Goal: Complete application form

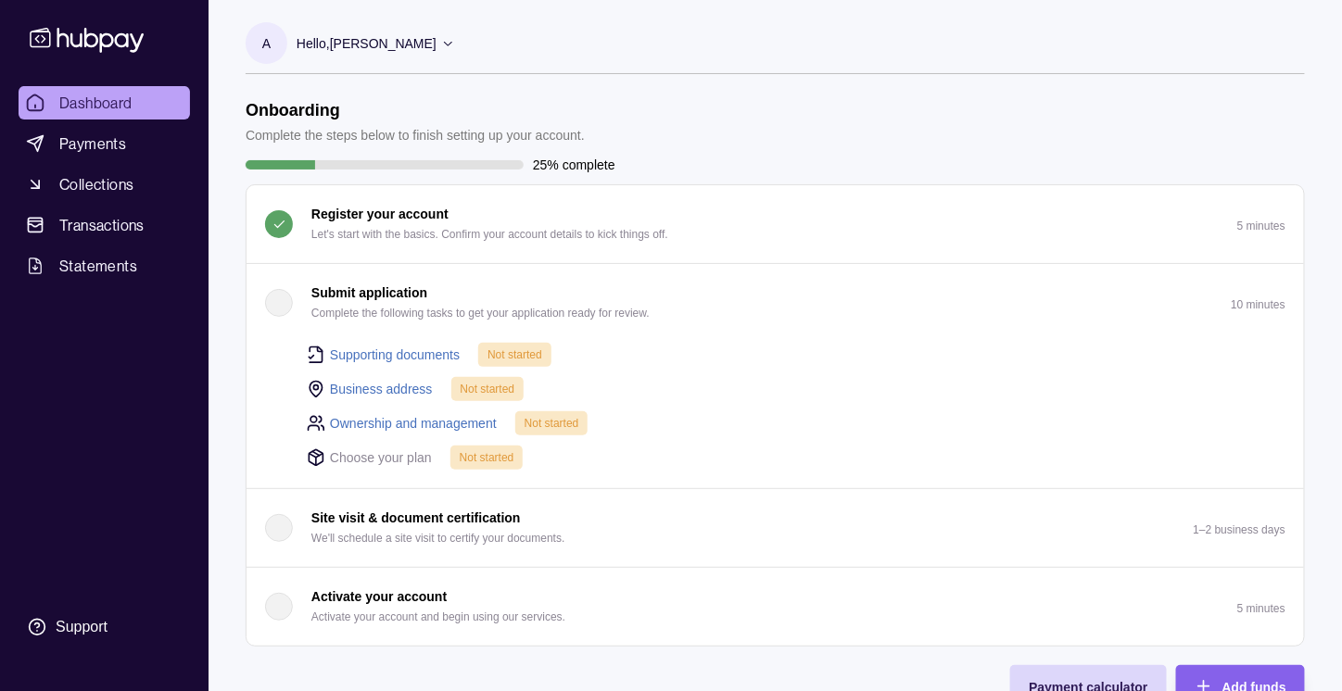
click at [359, 348] on link "Supporting documents" at bounding box center [395, 355] width 130 height 20
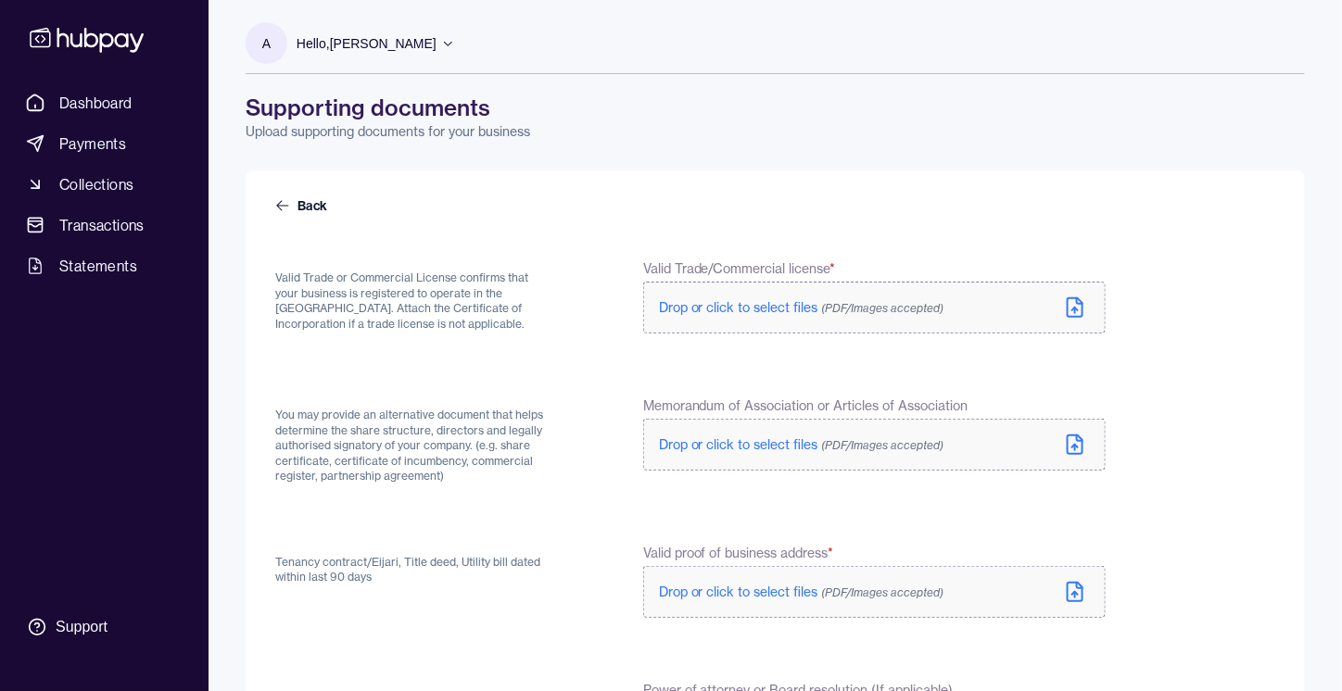
click at [700, 312] on span "Drop or click to select files (PDF/Images accepted)" at bounding box center [801, 307] width 285 height 17
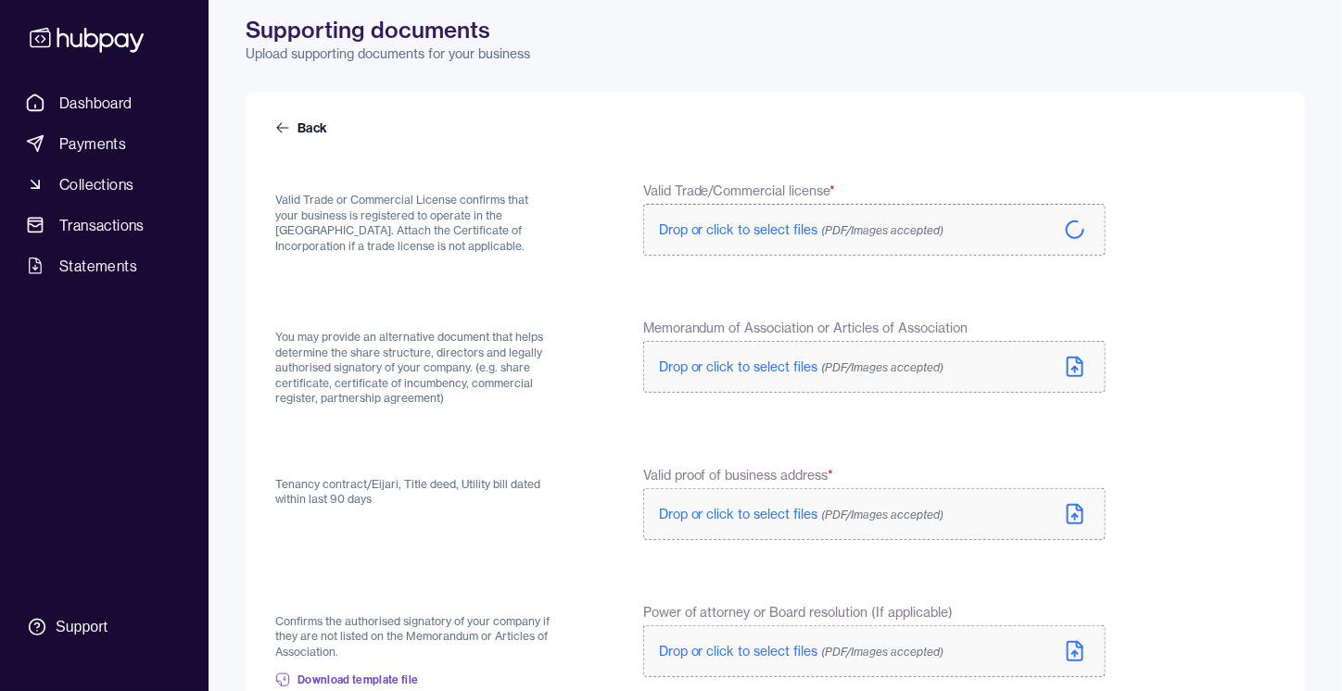
scroll to position [87, 0]
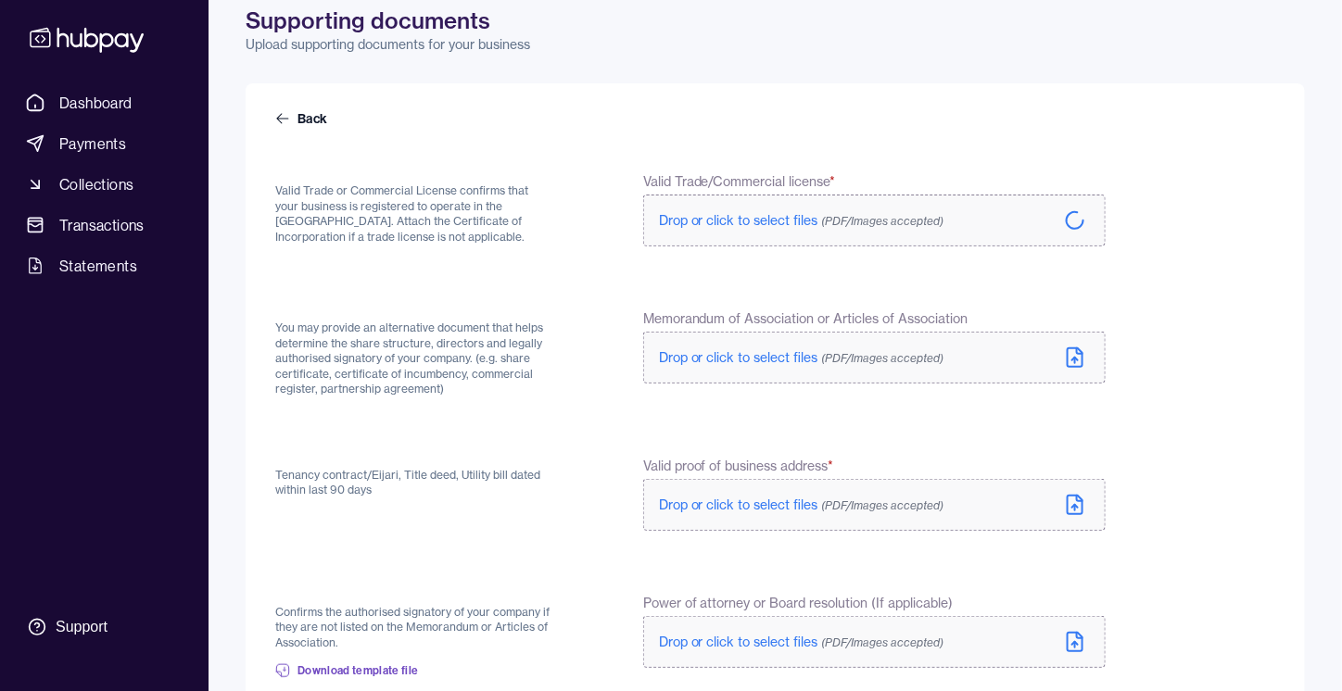
click at [724, 361] on span "Drop or click to select files (PDF/Images accepted)" at bounding box center [801, 357] width 285 height 17
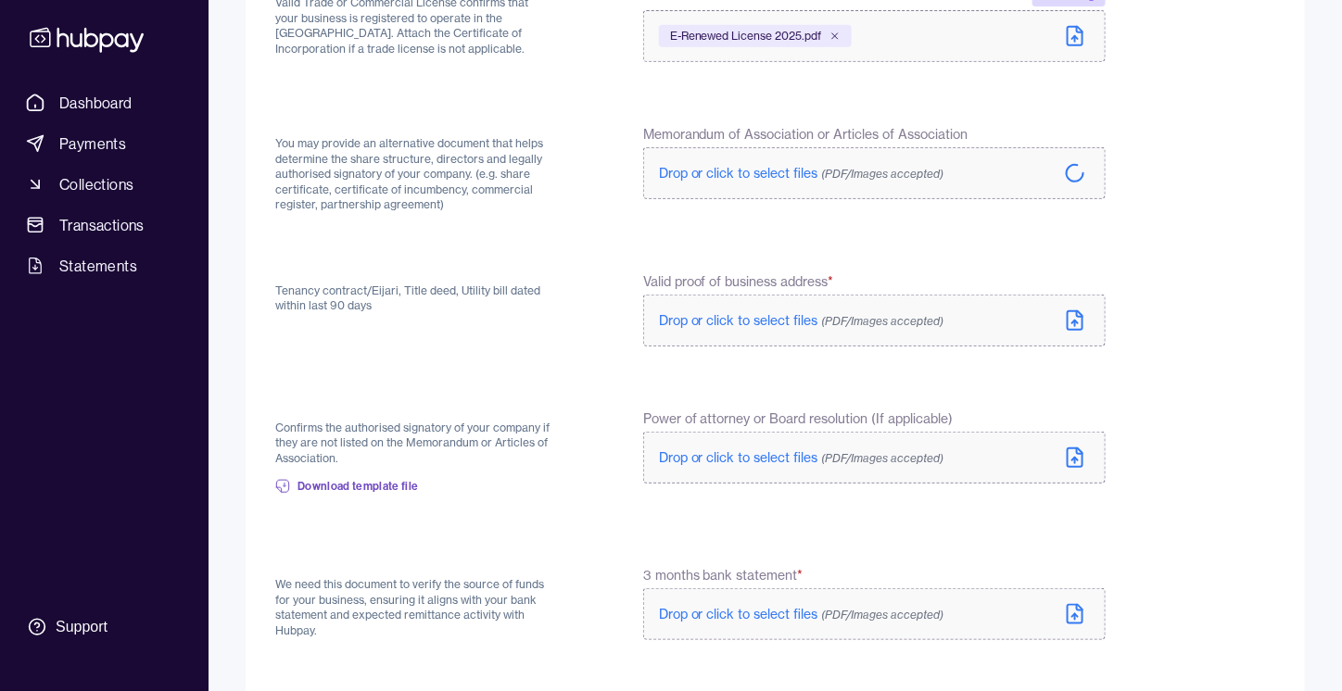
scroll to position [280, 0]
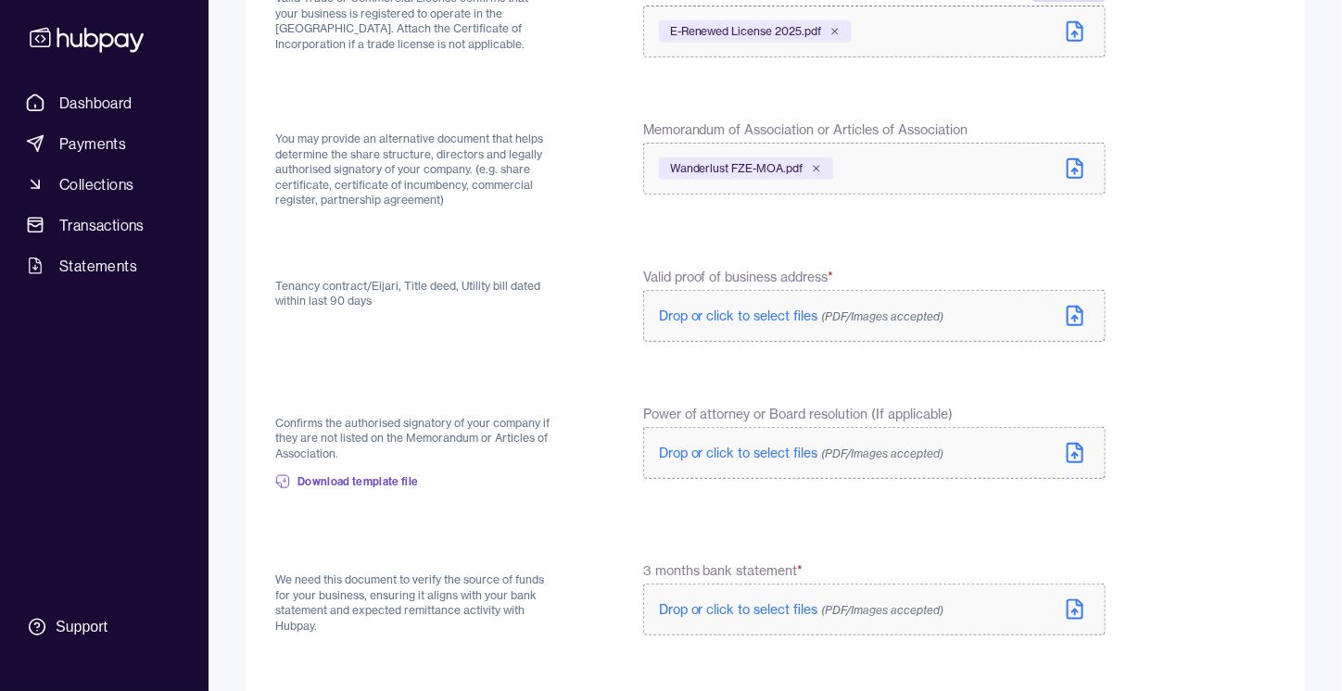
click at [741, 312] on span "Drop or click to select files (PDF/Images accepted)" at bounding box center [801, 316] width 285 height 17
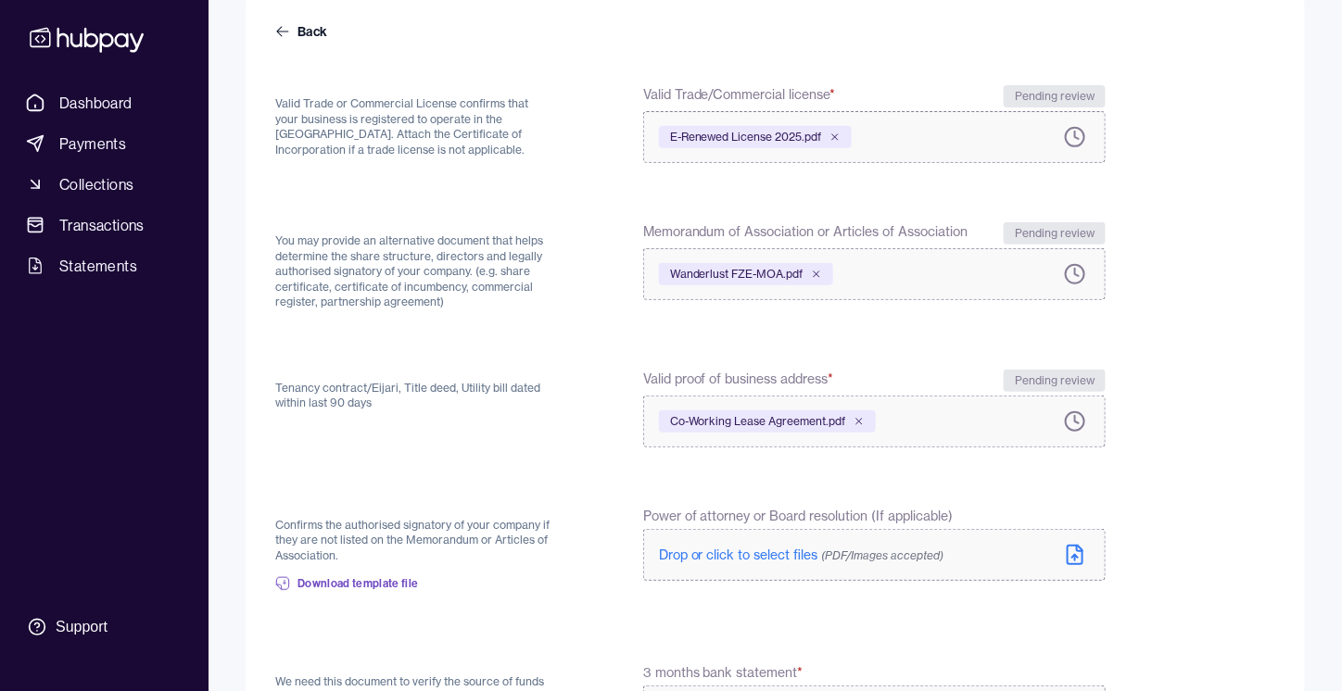
scroll to position [175, 0]
click at [859, 421] on icon at bounding box center [858, 420] width 11 height 11
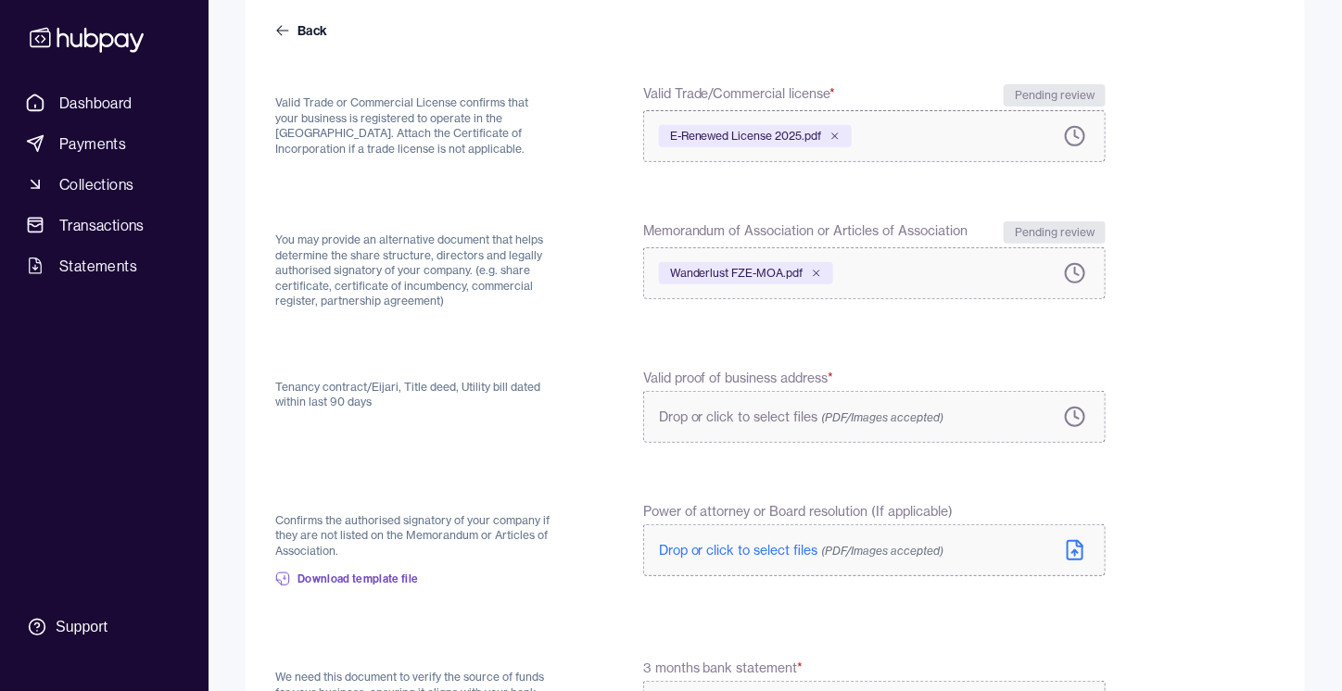
click at [803, 412] on span "Drop or click to select files (PDF/Images accepted)" at bounding box center [801, 417] width 285 height 17
click at [745, 415] on span "Drop or click to select files (PDF/Images accepted)" at bounding box center [801, 417] width 285 height 17
click at [758, 413] on span "Drop or click to select files (PDF/Images accepted)" at bounding box center [801, 417] width 285 height 17
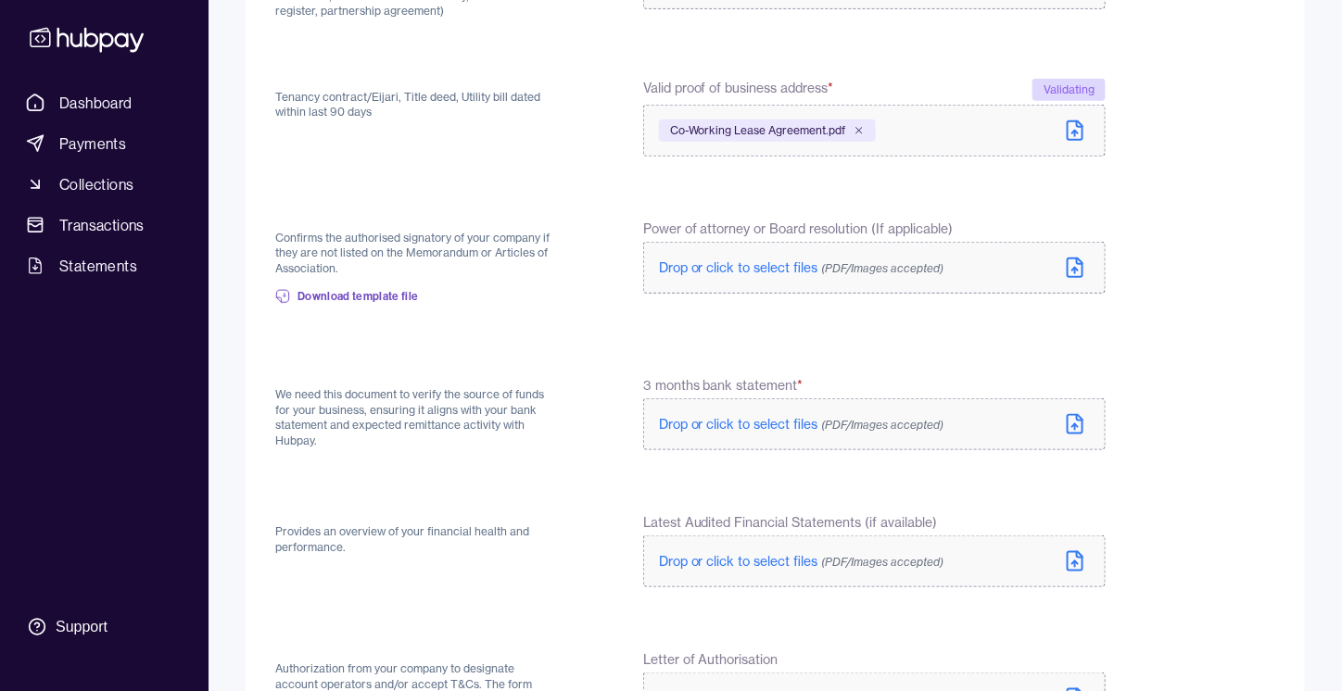
scroll to position [606, 0]
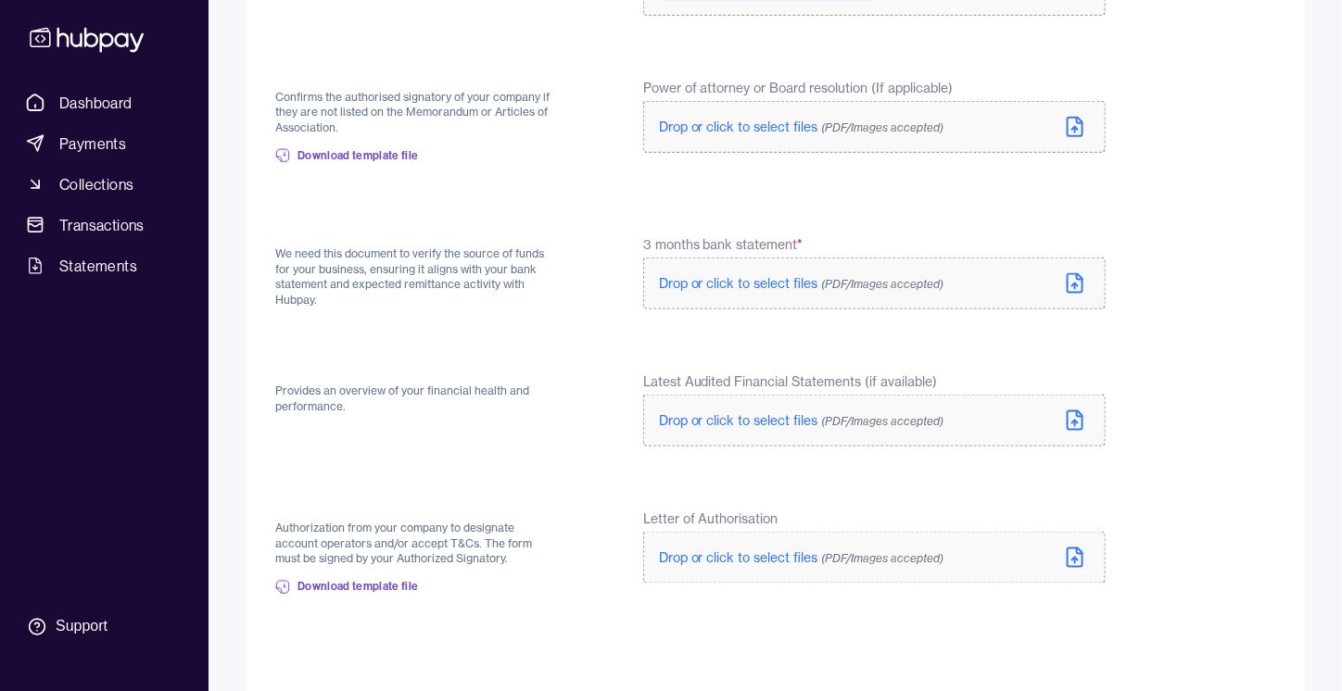
click at [715, 277] on span "Drop or click to select files (PDF/Images accepted)" at bounding box center [801, 283] width 285 height 17
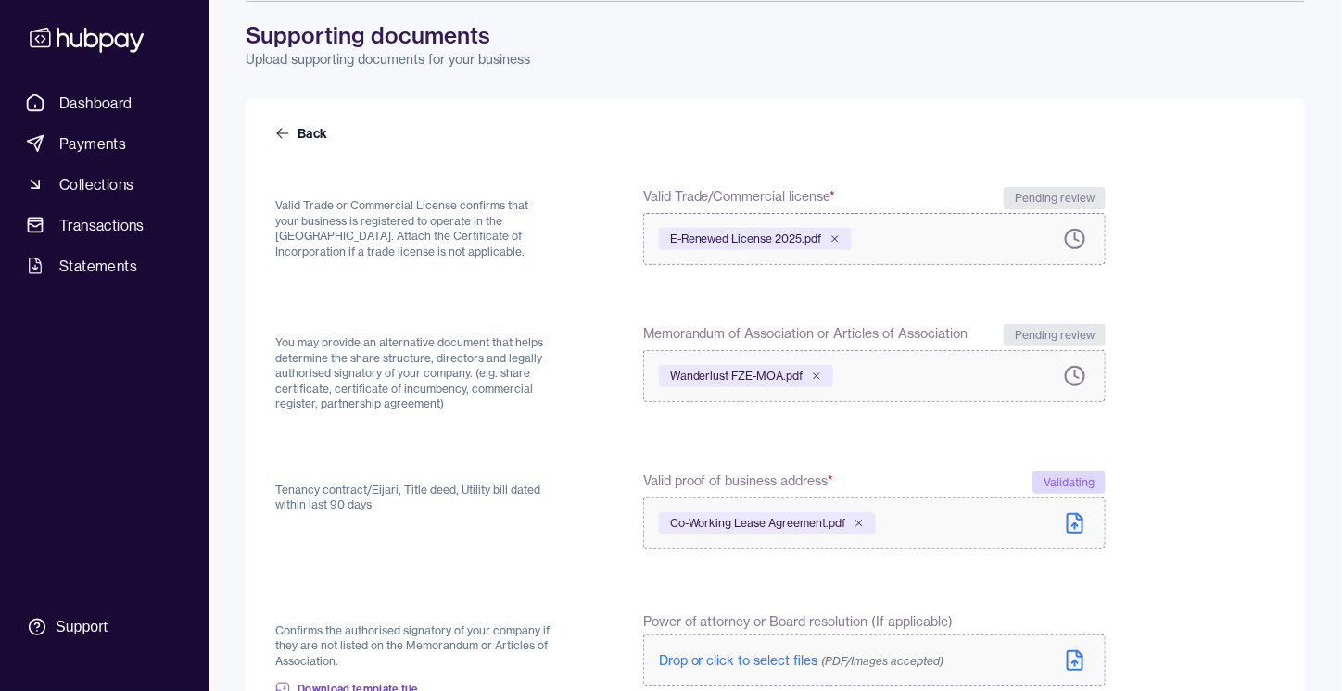
scroll to position [711, 0]
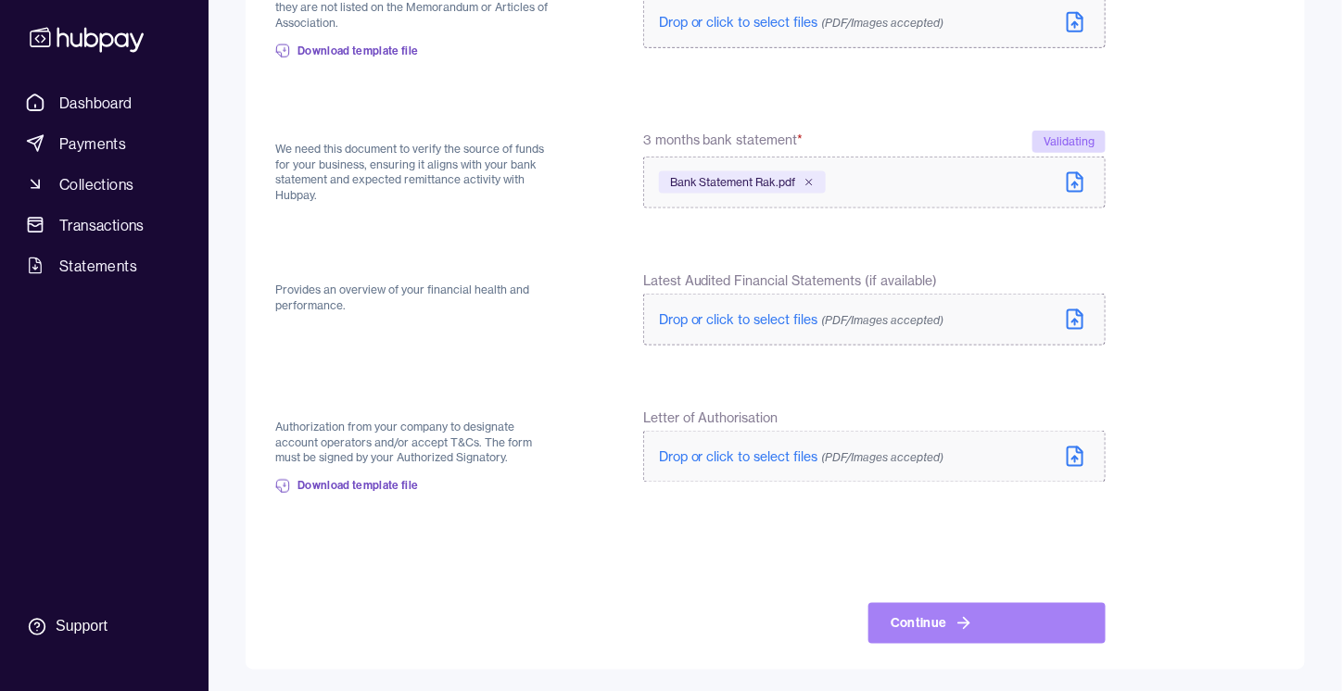
click at [923, 622] on button "Continue" at bounding box center [986, 623] width 237 height 41
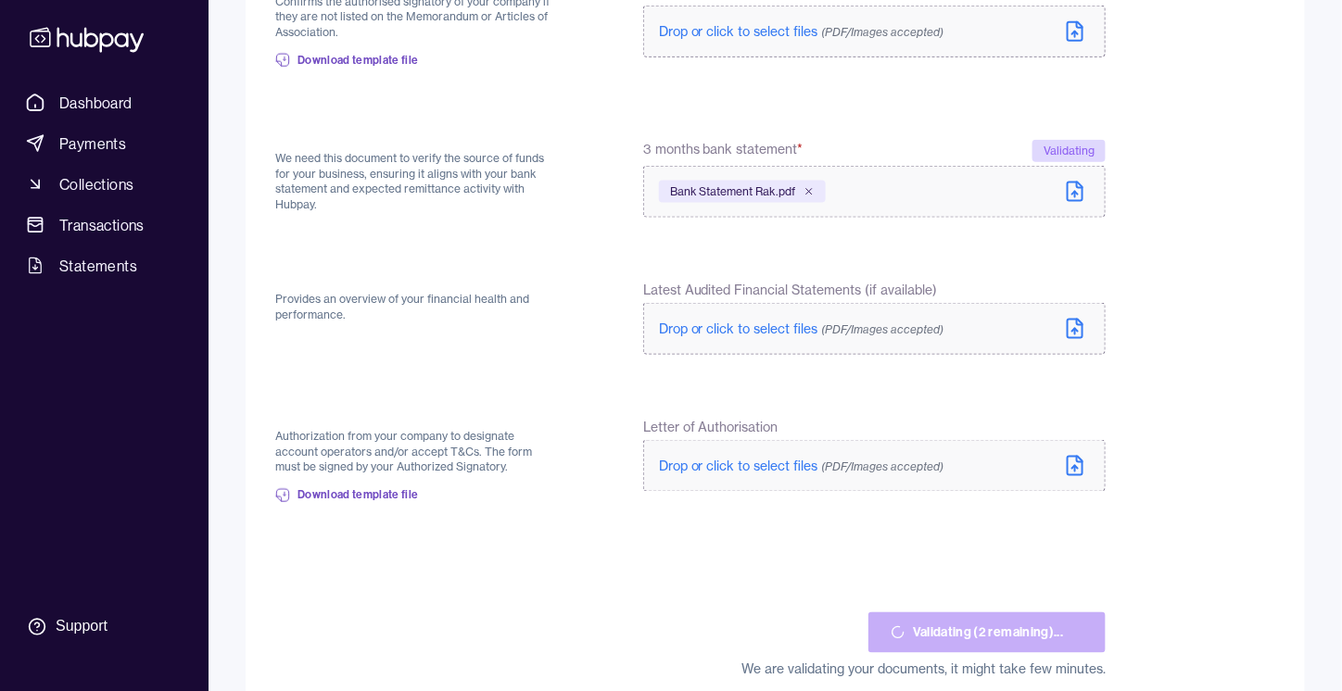
scroll to position [737, 0]
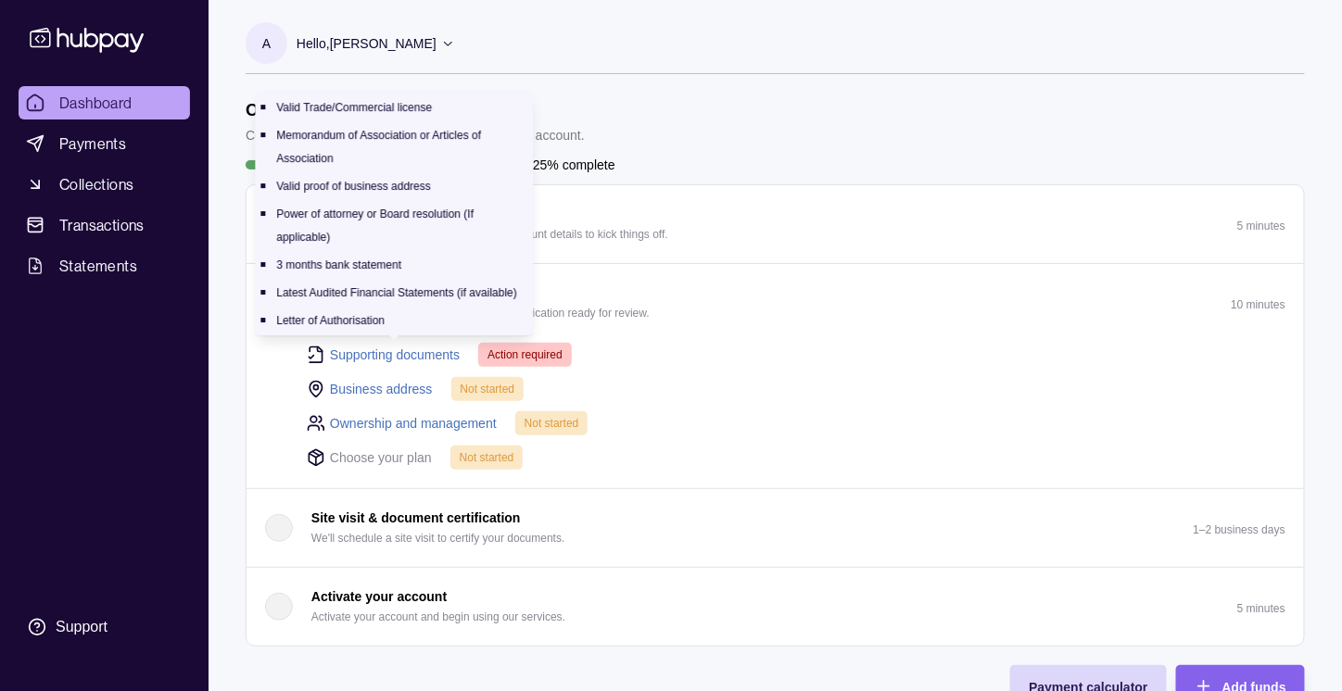
click at [397, 349] on link "Supporting documents" at bounding box center [395, 355] width 130 height 20
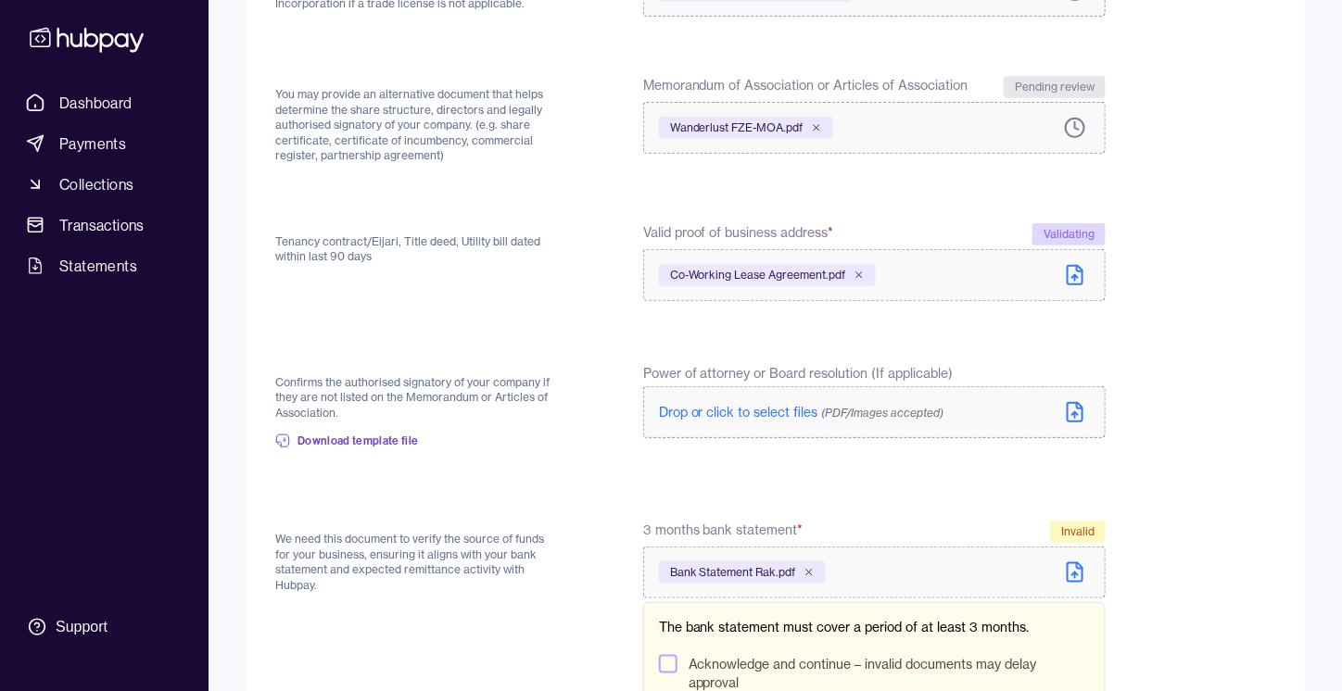
scroll to position [520, 0]
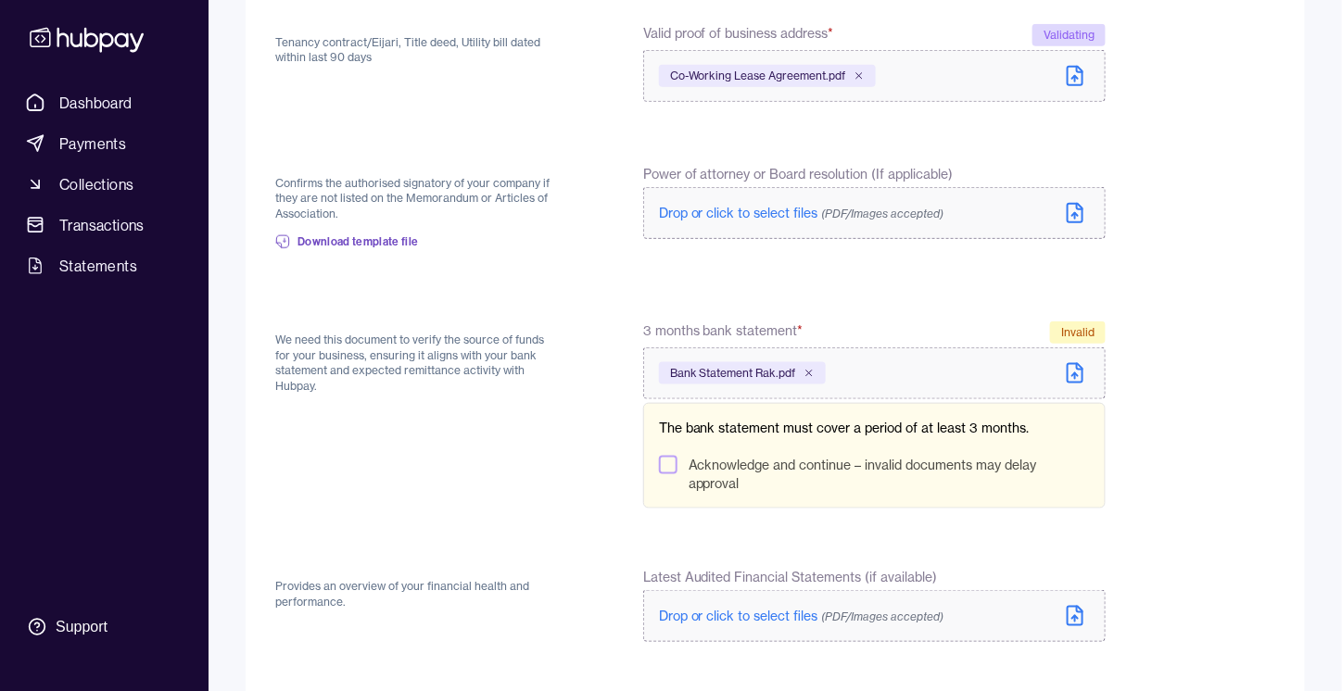
click at [779, 366] on span "Bank Statement Rak.pdf" at bounding box center [733, 373] width 126 height 15
click at [812, 368] on icon at bounding box center [808, 373] width 11 height 11
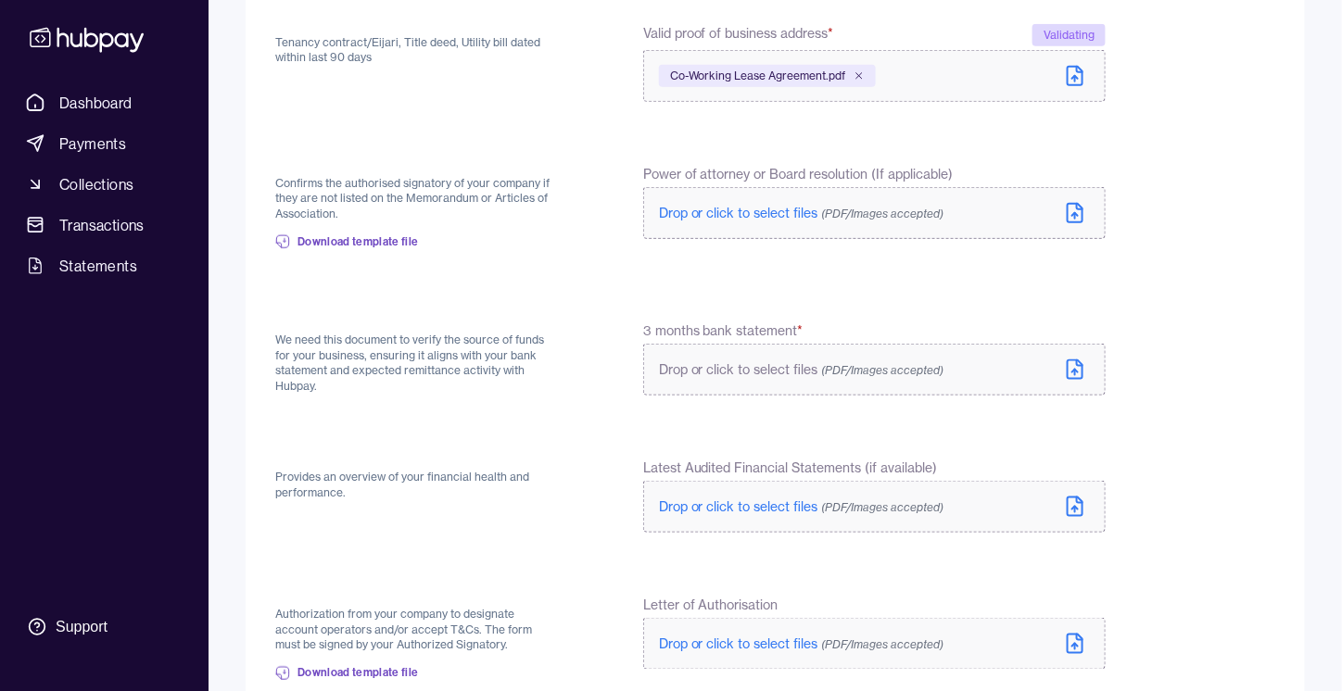
click at [774, 366] on span "Drop or click to select files (PDF/Images accepted)" at bounding box center [801, 369] width 285 height 17
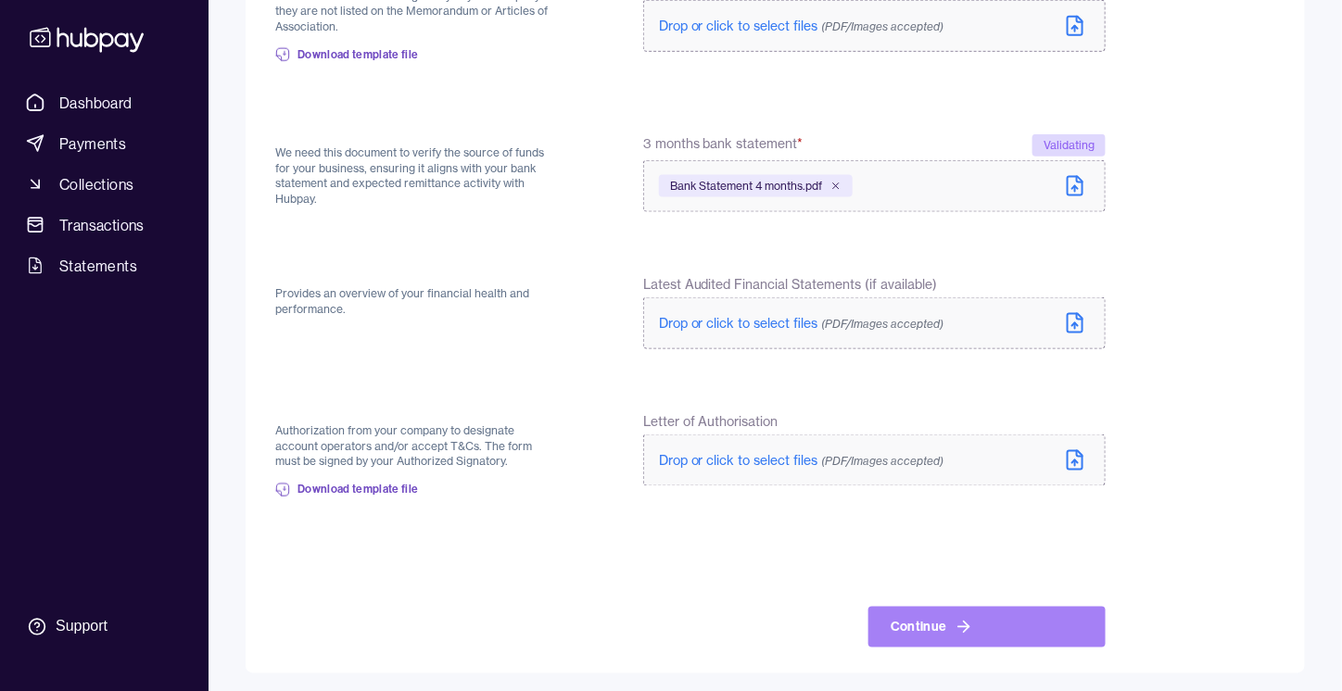
click at [955, 630] on icon at bounding box center [963, 627] width 19 height 19
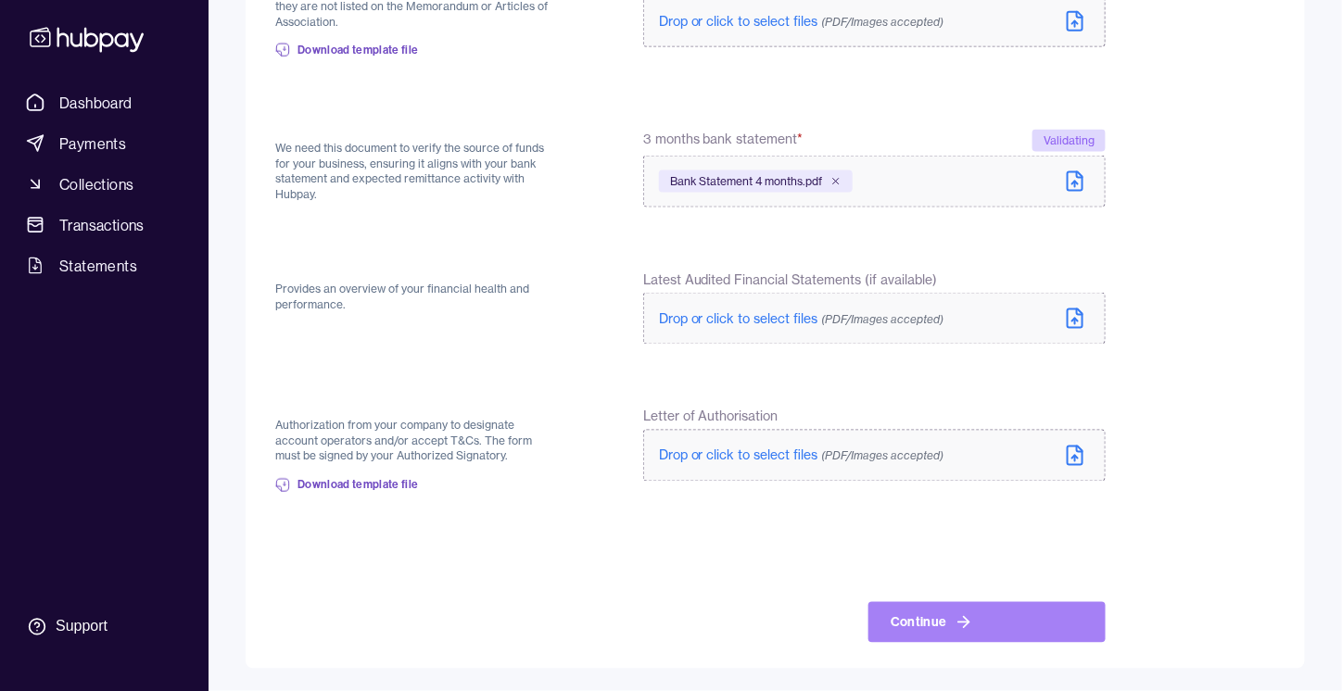
scroll to position [834, 0]
click at [994, 619] on button "Continue" at bounding box center [986, 624] width 237 height 41
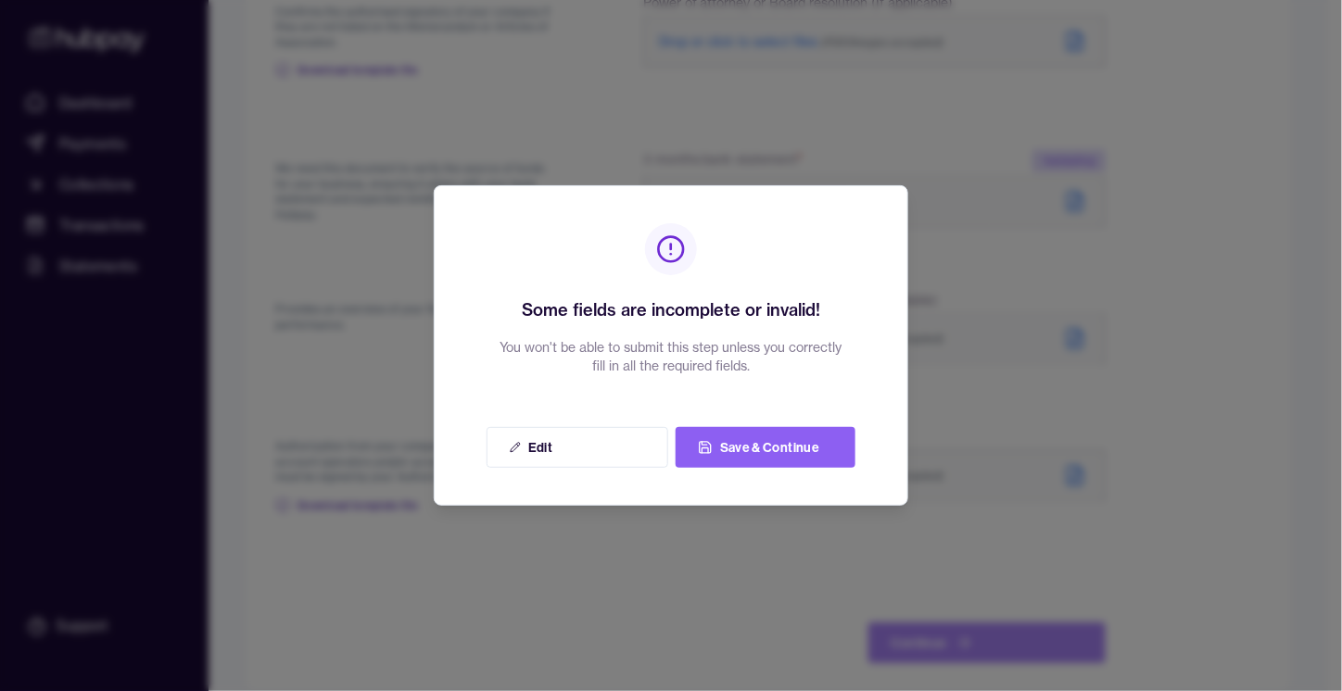
scroll to position [852, 0]
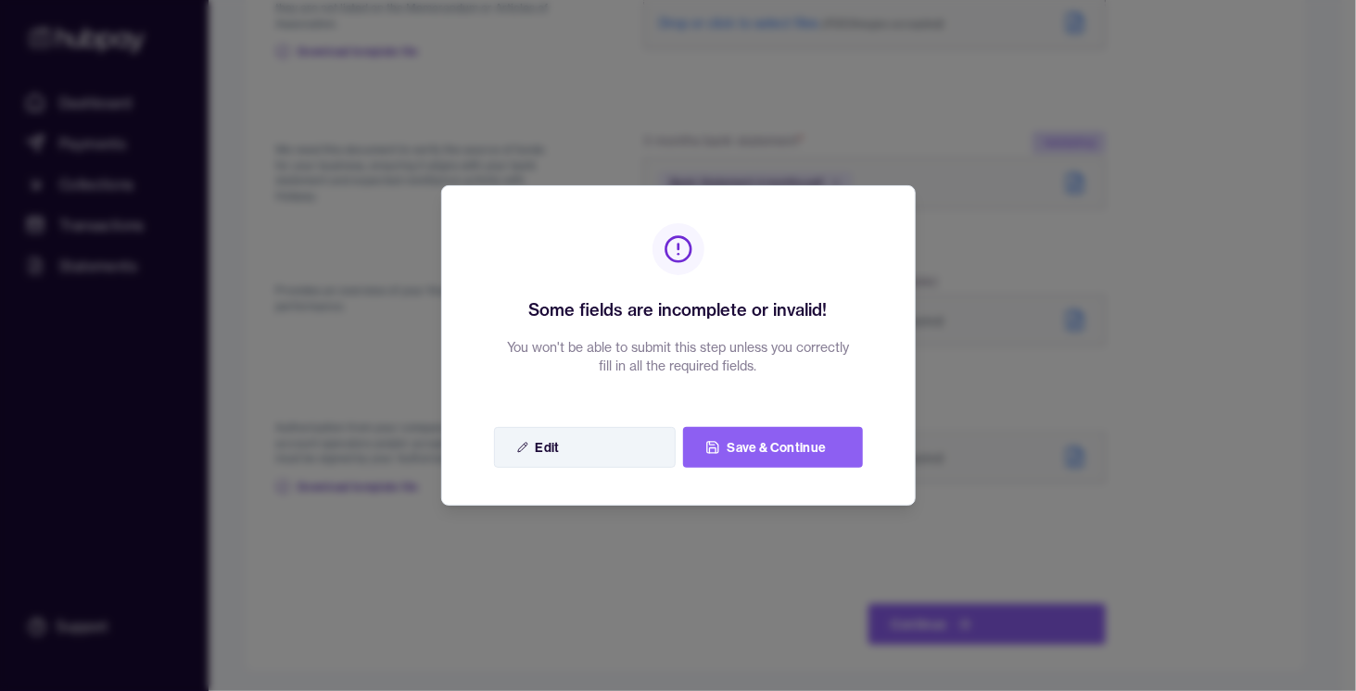
click at [525, 448] on icon at bounding box center [522, 447] width 11 height 15
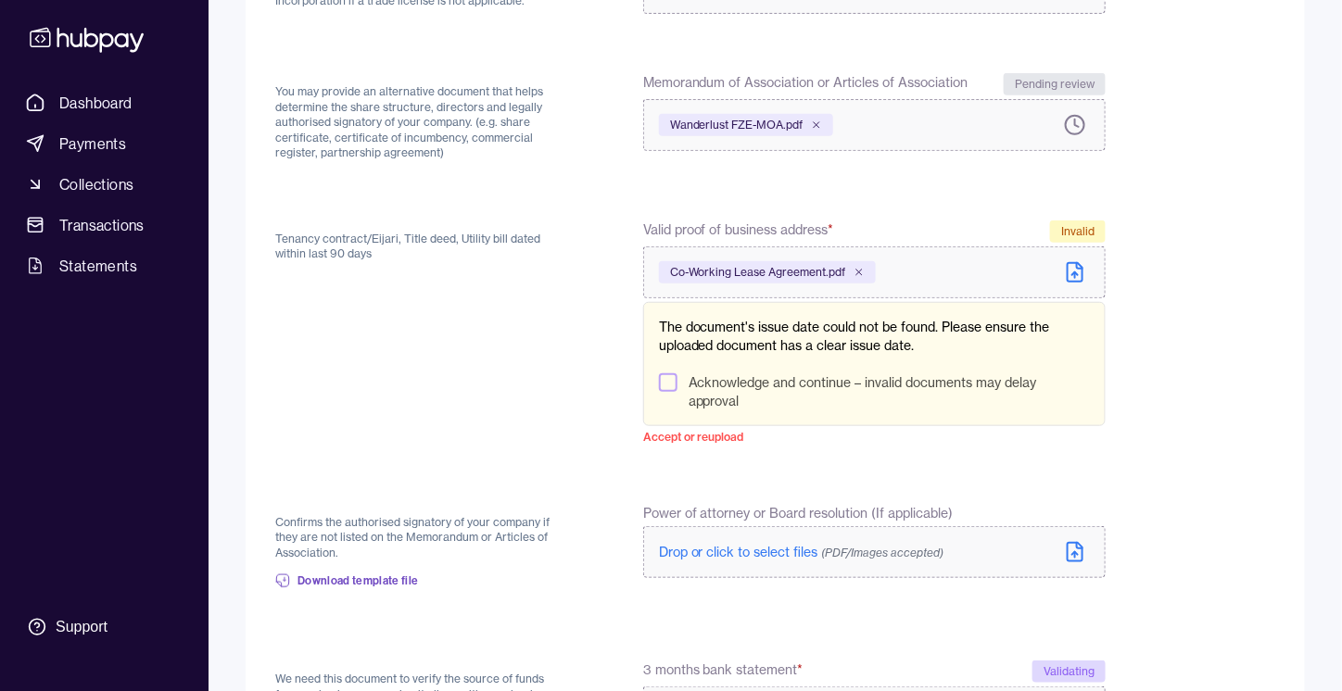
scroll to position [321, 0]
click at [669, 390] on button "Acknowledge and continue – invalid documents may delay approval" at bounding box center [668, 385] width 19 height 19
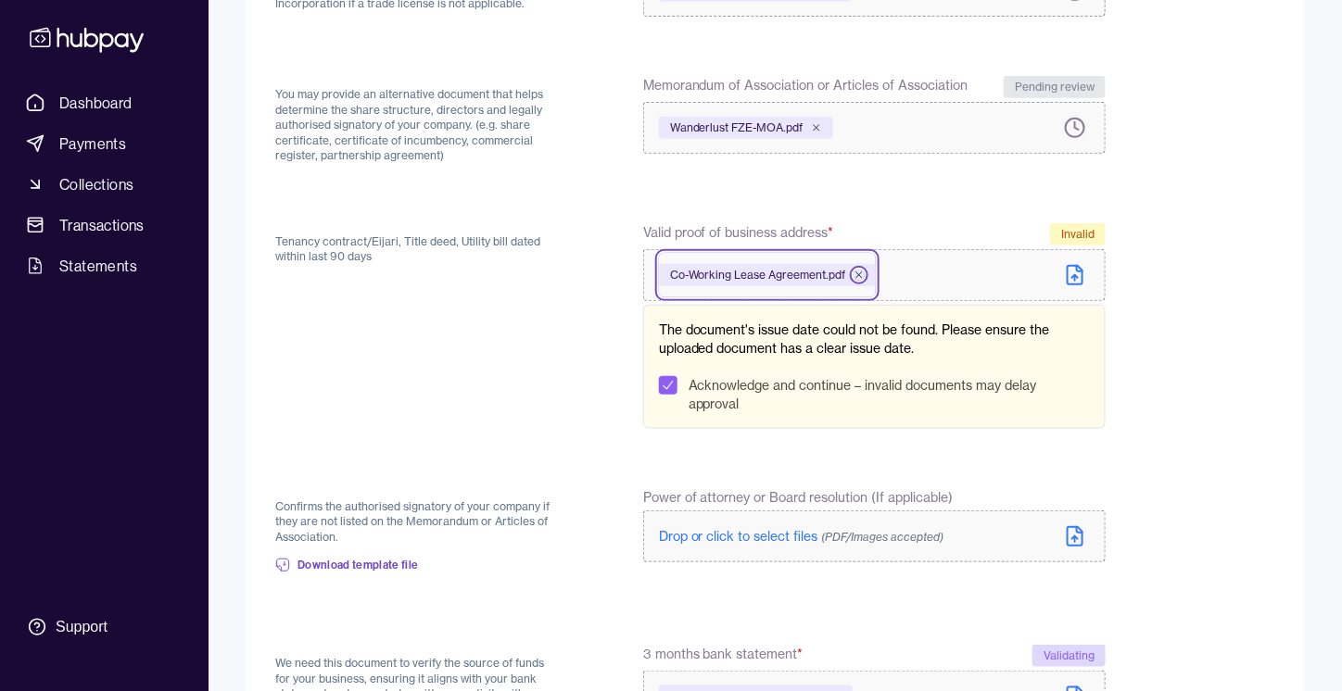
click at [855, 273] on icon at bounding box center [858, 275] width 11 height 11
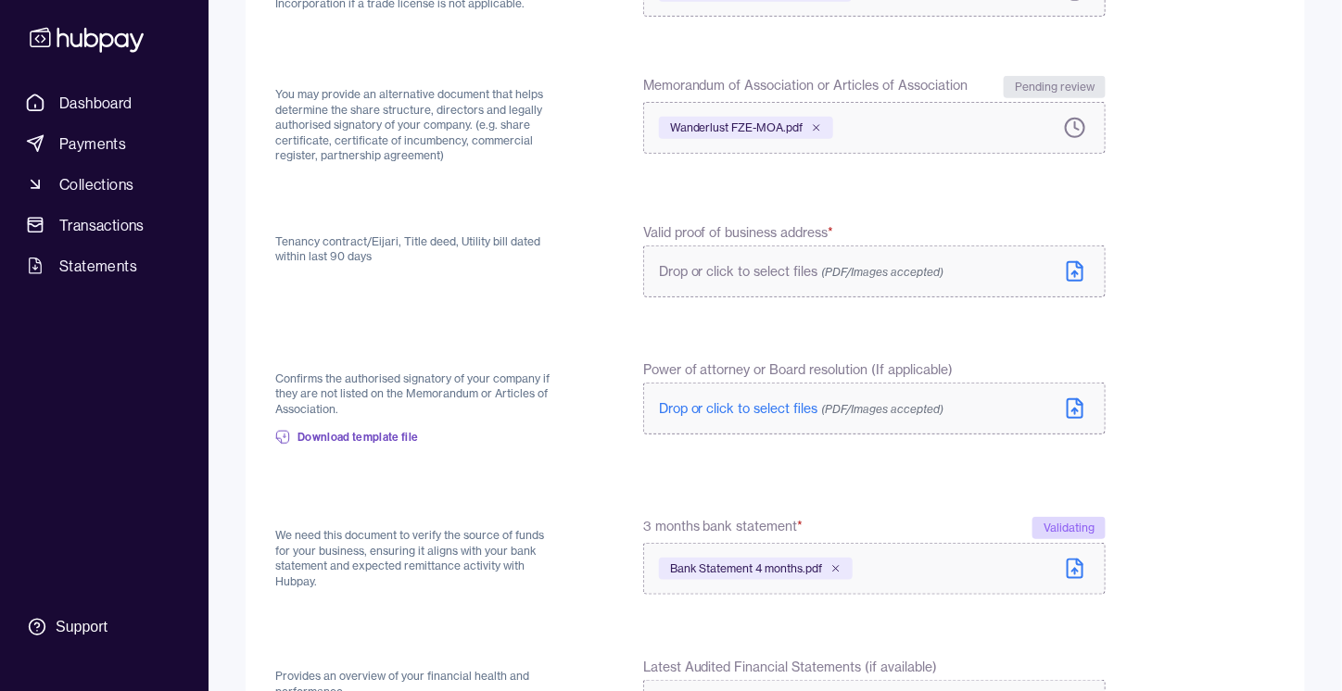
click at [740, 277] on span "Drop or click to select files (PDF/Images accepted)" at bounding box center [801, 271] width 285 height 17
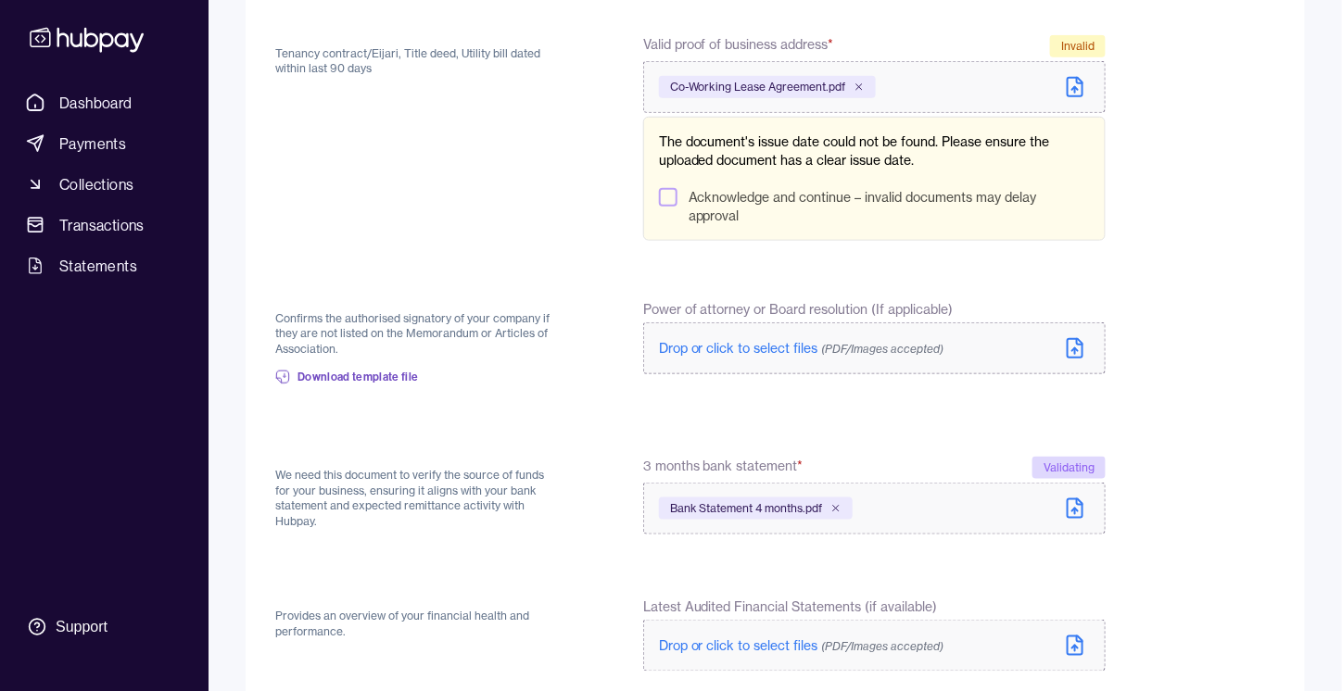
scroll to position [508, 0]
click at [686, 223] on div "Acknowledge and continue – invalid documents may delay approval" at bounding box center [874, 207] width 431 height 37
click at [675, 208] on div "Acknowledge and continue – invalid documents may delay approval" at bounding box center [874, 207] width 431 height 37
click at [668, 199] on button "Acknowledge and continue – invalid documents may delay approval" at bounding box center [668, 198] width 19 height 19
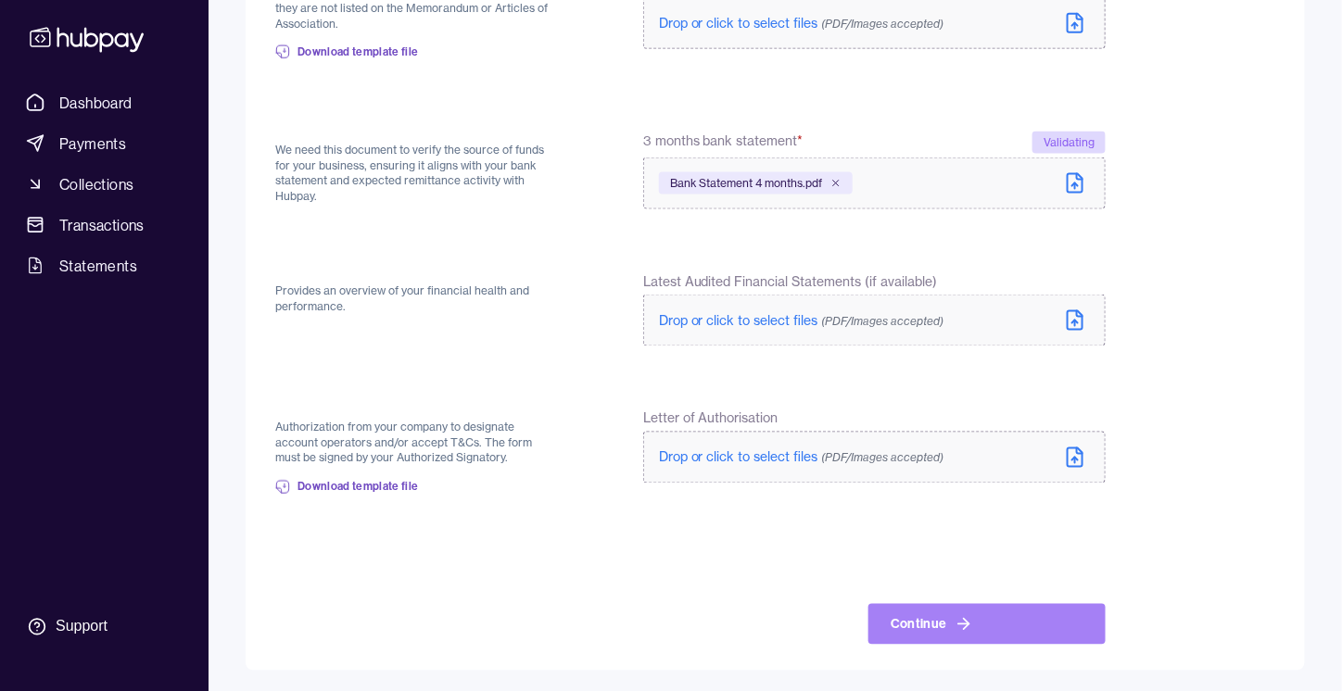
click at [949, 622] on button "Continue" at bounding box center [986, 624] width 237 height 41
click at [1028, 613] on button "Continue" at bounding box center [986, 624] width 237 height 41
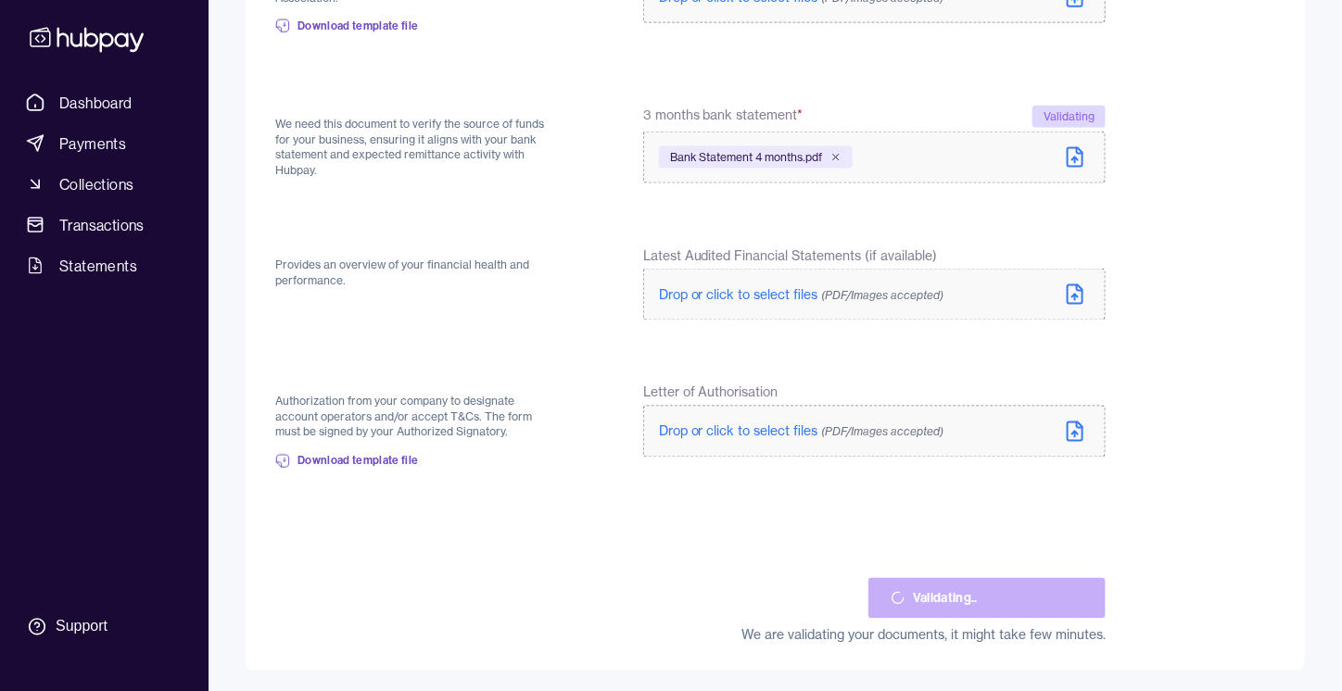
scroll to position [729, 0]
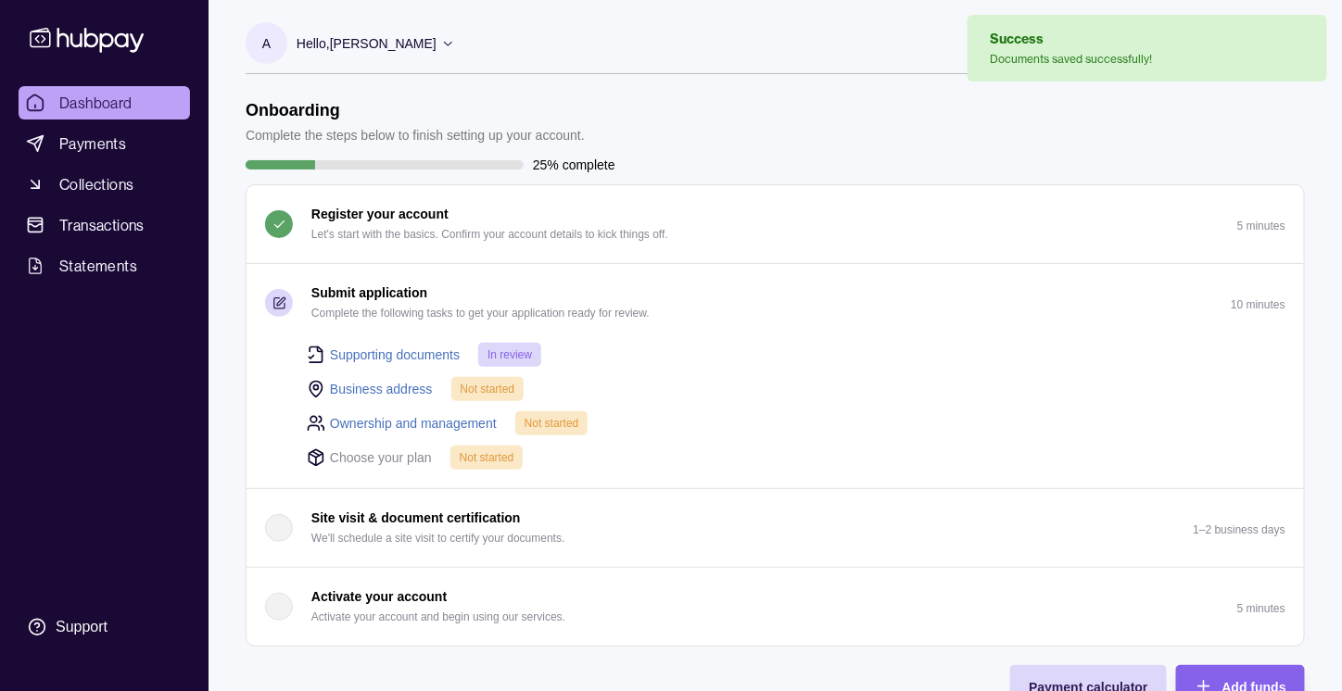
click at [400, 385] on link "Business address" at bounding box center [381, 389] width 103 height 20
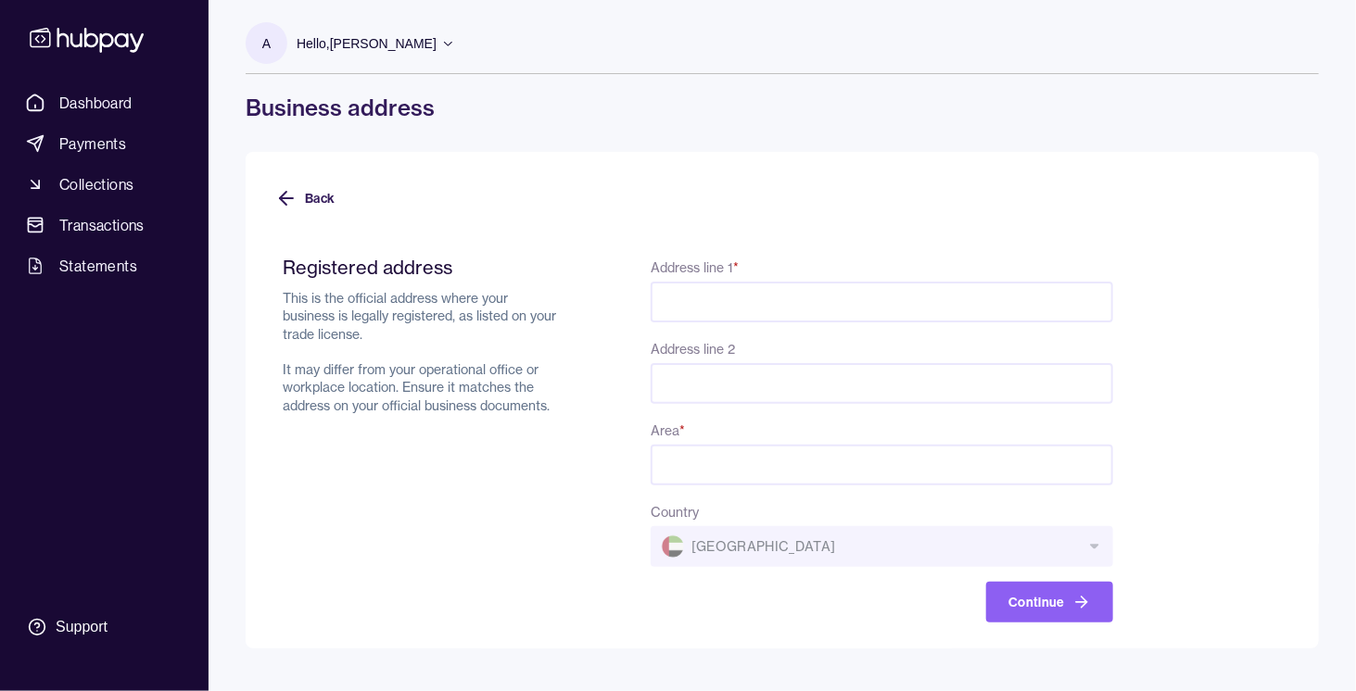
click at [757, 310] on input "Address line 1 *" at bounding box center [881, 302] width 462 height 41
type input "**********"
click at [778, 467] on input "Area *" at bounding box center [881, 465] width 462 height 41
type input "**********"
